Goal: Information Seeking & Learning: Learn about a topic

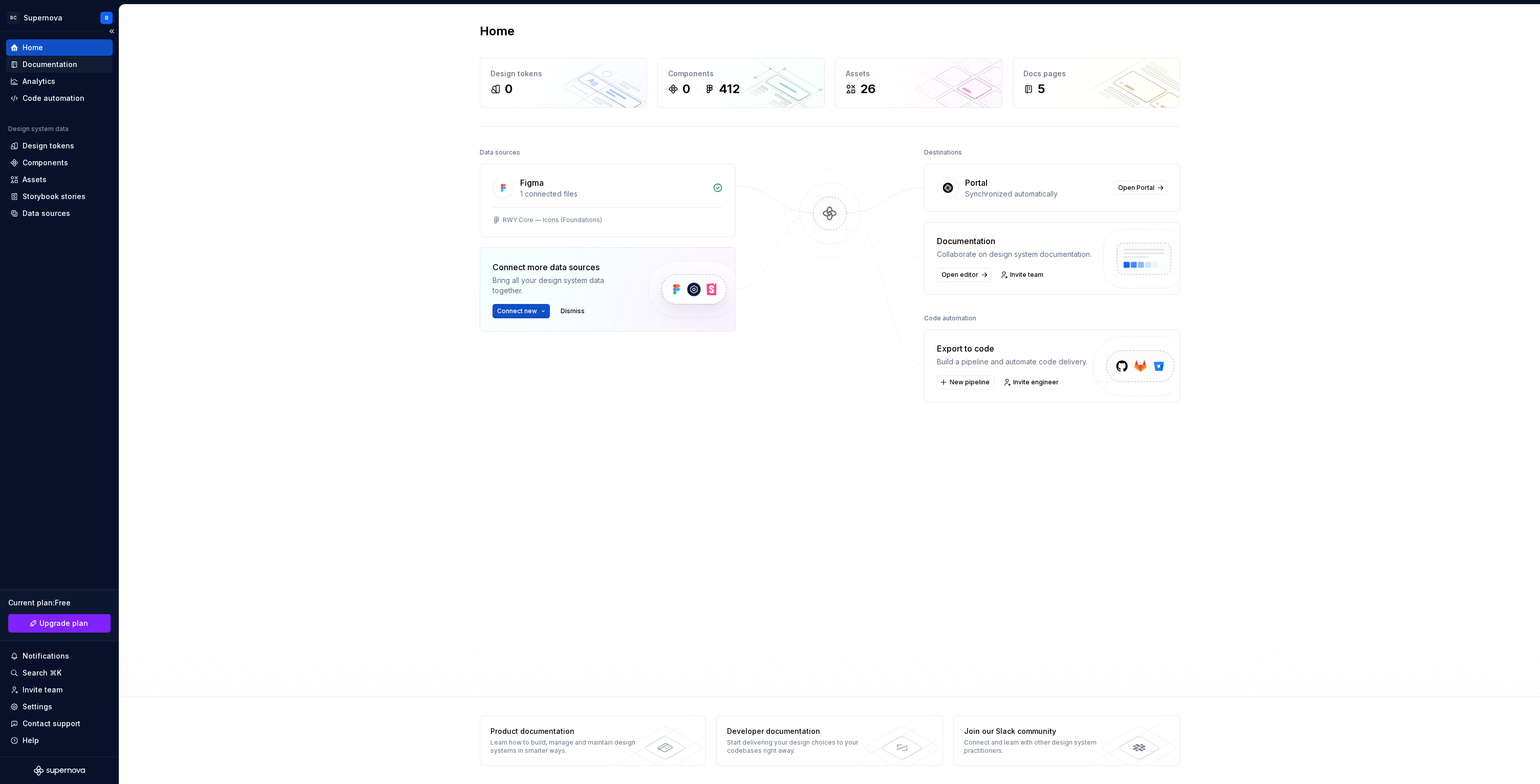
click at [51, 63] on div "Documentation" at bounding box center [50, 64] width 55 height 10
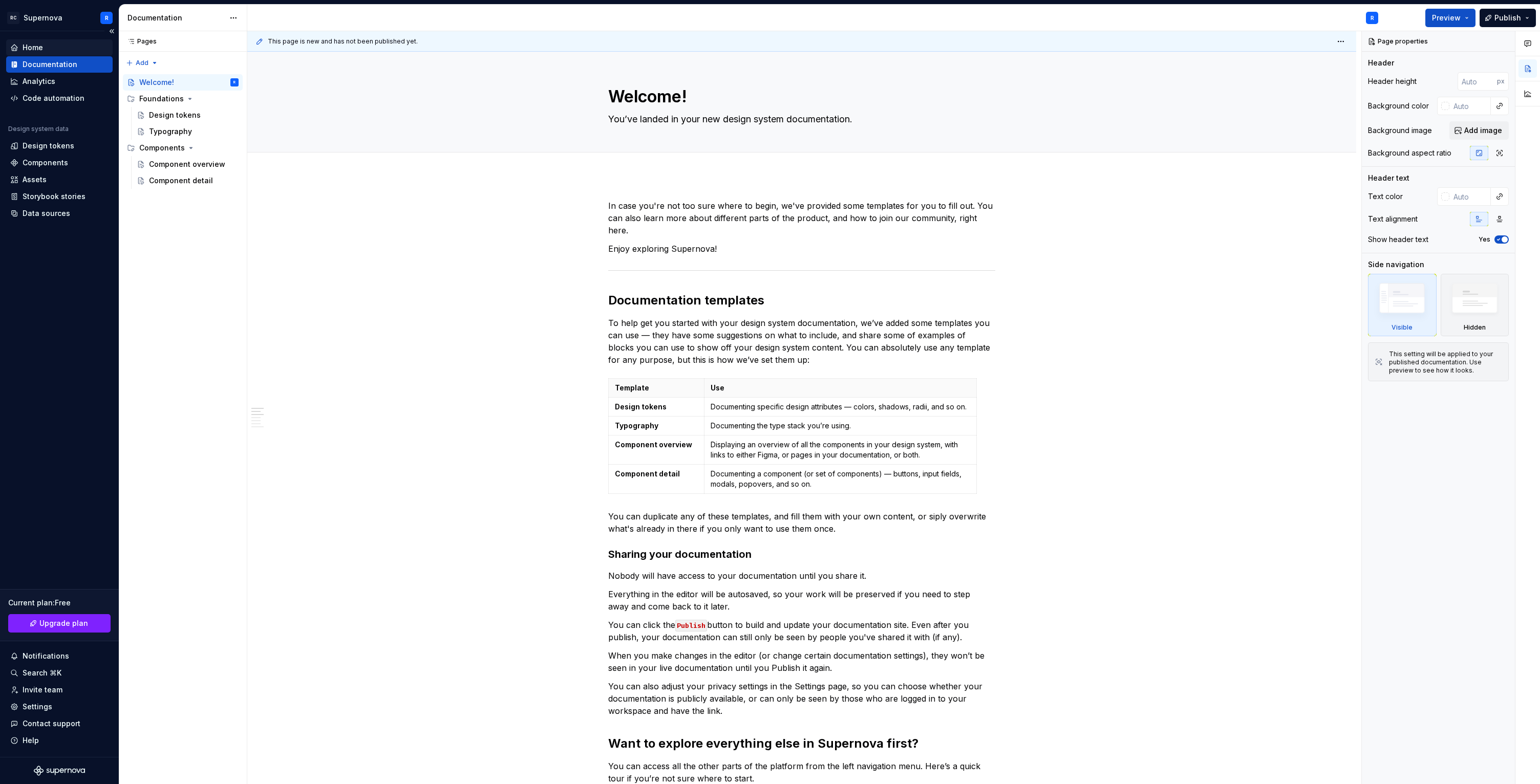
click at [54, 49] on div "Home" at bounding box center [60, 47] width 98 height 10
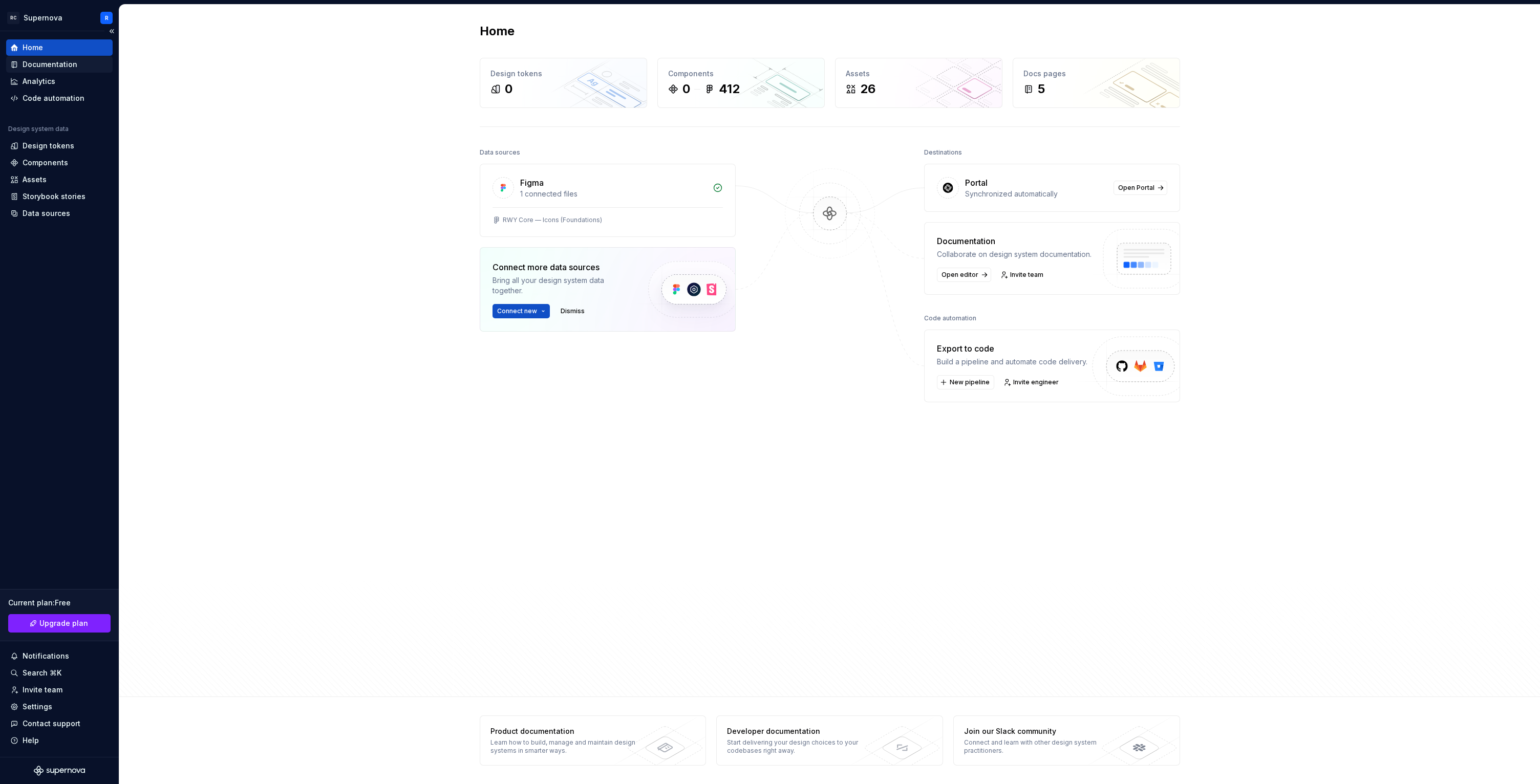
click at [66, 64] on div "Documentation" at bounding box center [50, 64] width 55 height 10
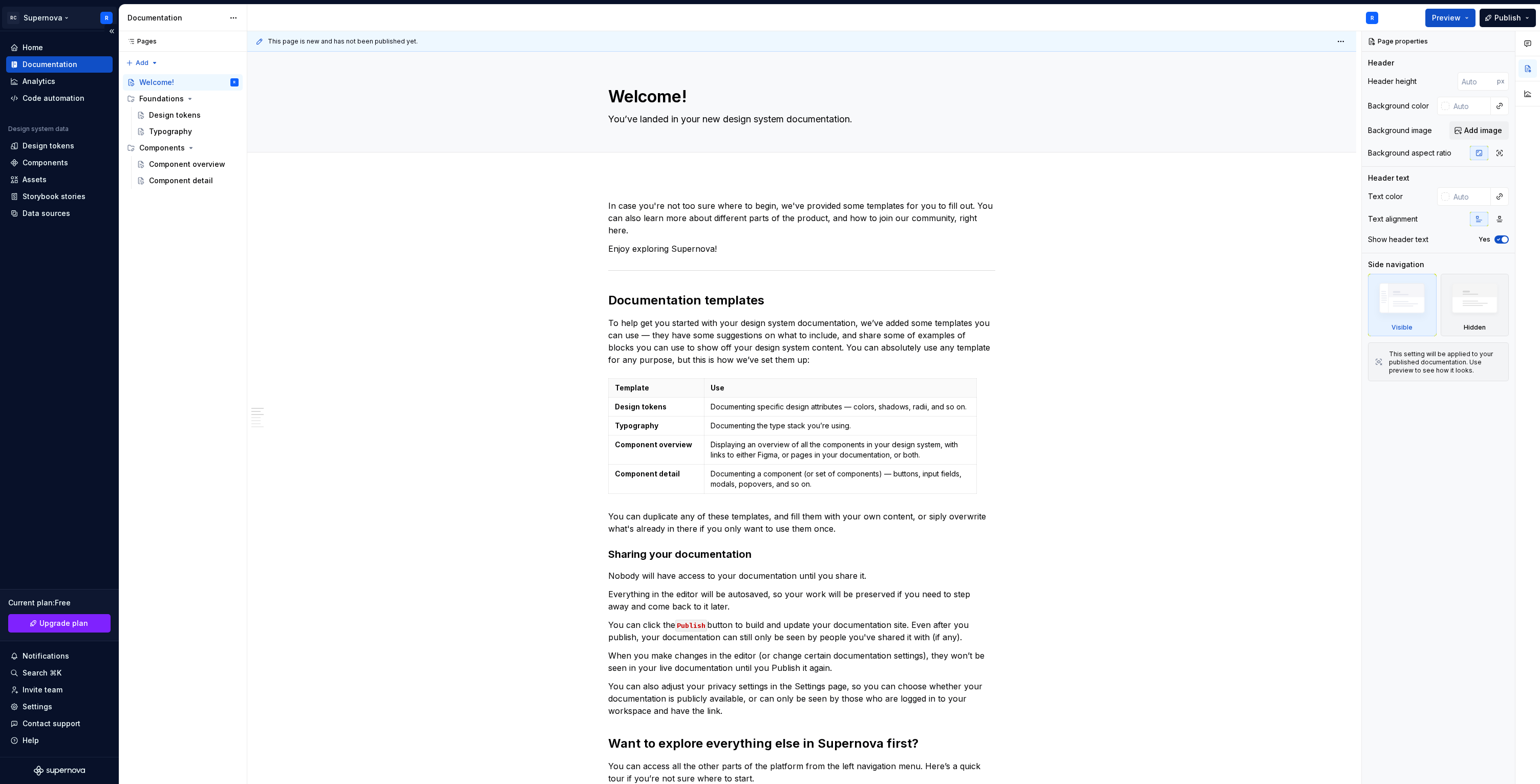
click at [100, 17] on html "RC Supernova R Home Documentation Analytics Code automation Design system data …" at bounding box center [770, 392] width 1540 height 784
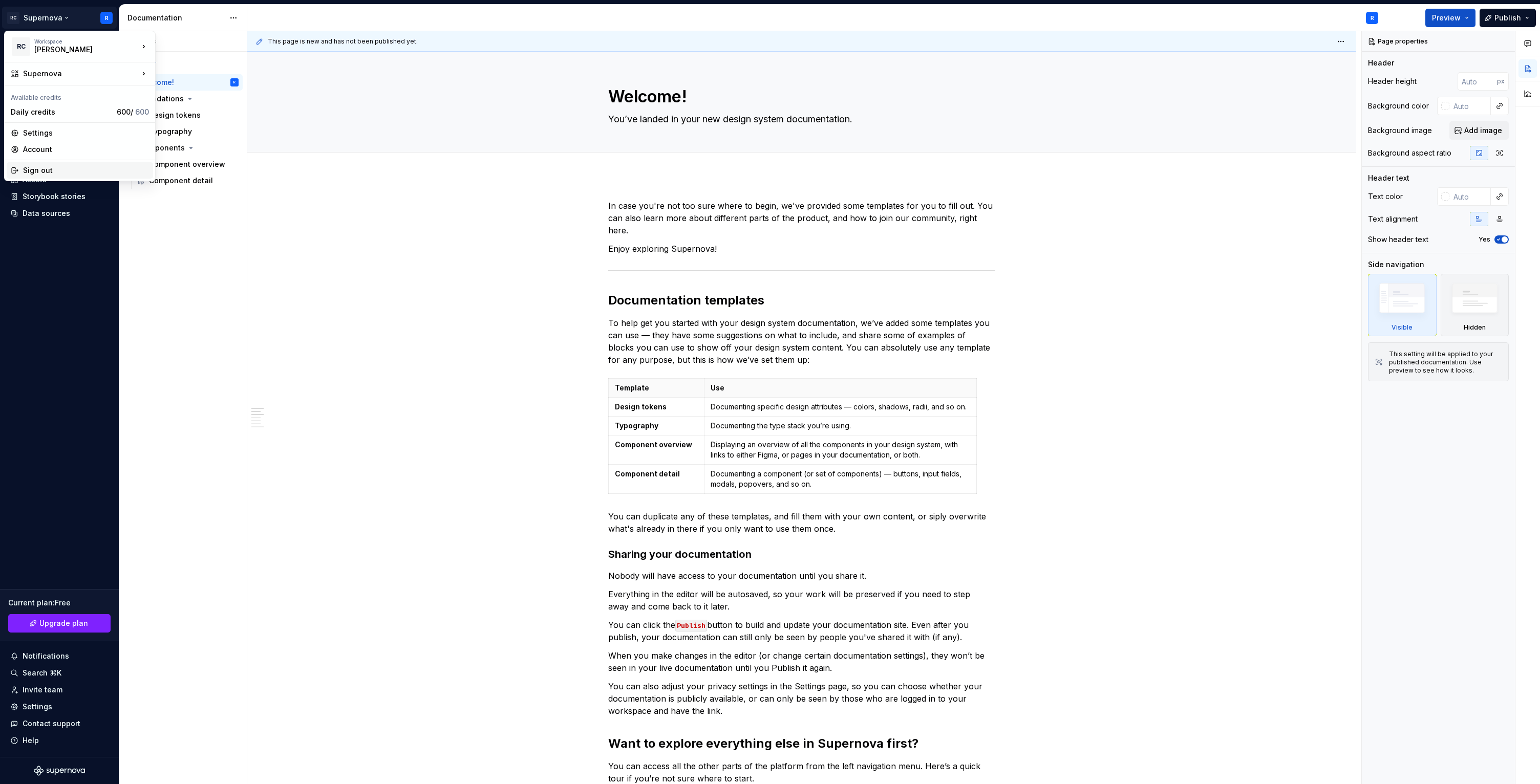
click at [68, 170] on div "Sign out" at bounding box center [86, 170] width 126 height 10
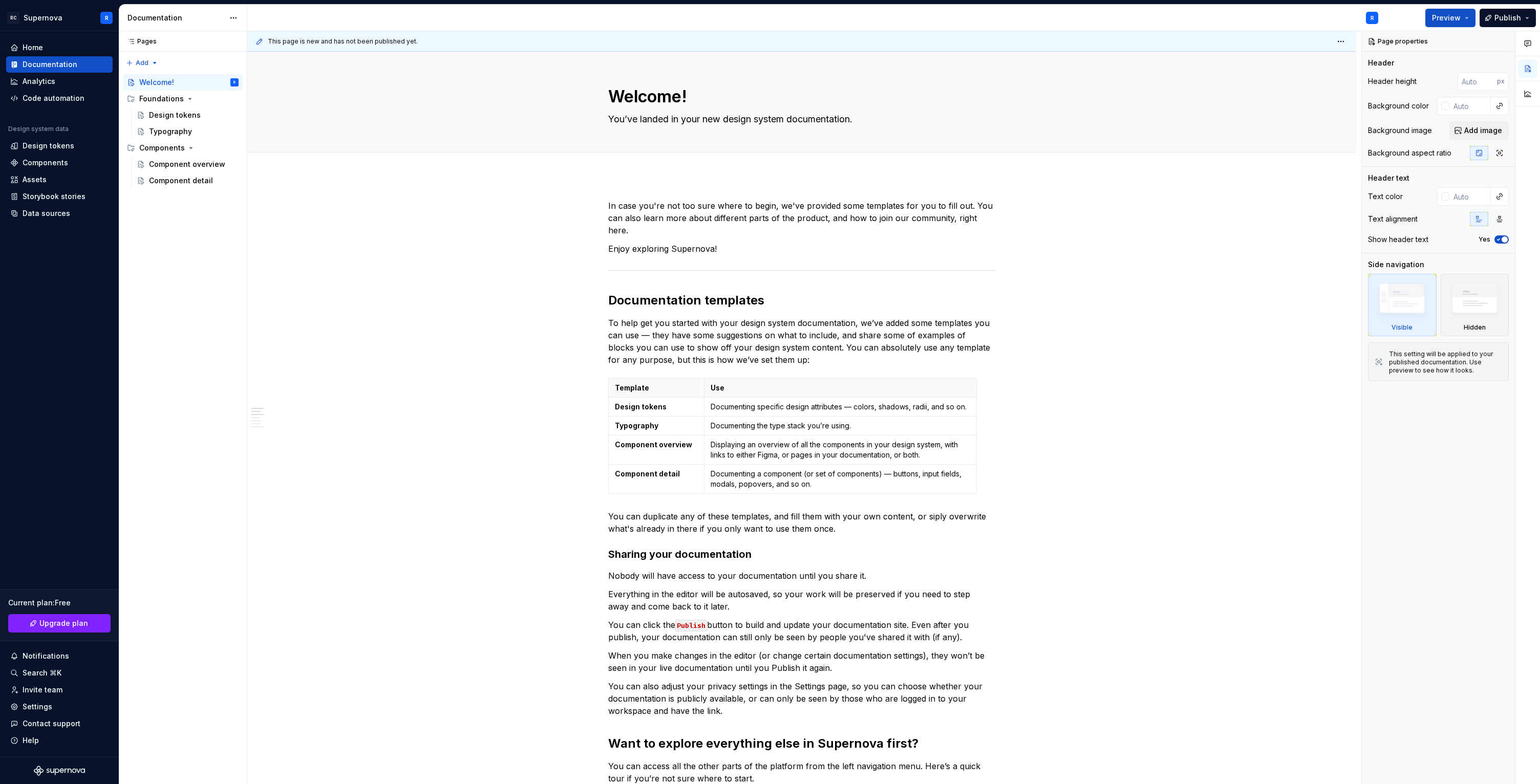
type textarea "*"
